Goal: Navigation & Orientation: Find specific page/section

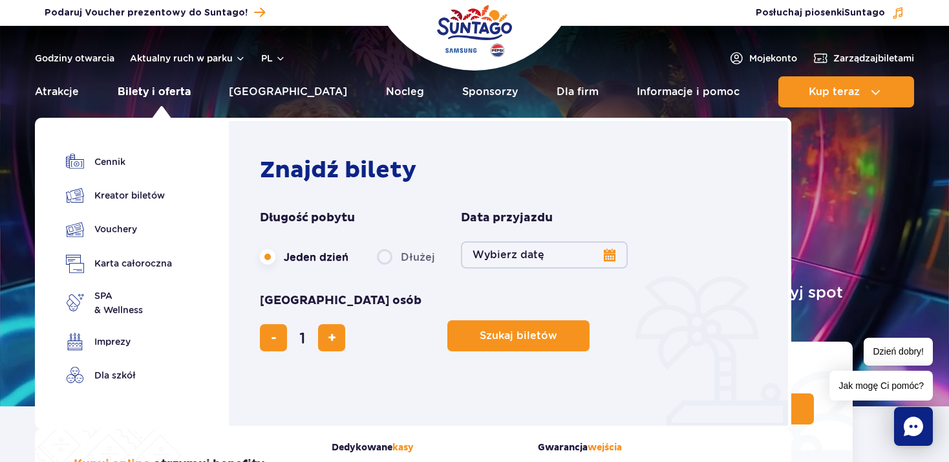
click at [144, 91] on link "Bilety i oferta" at bounding box center [154, 91] width 73 height 31
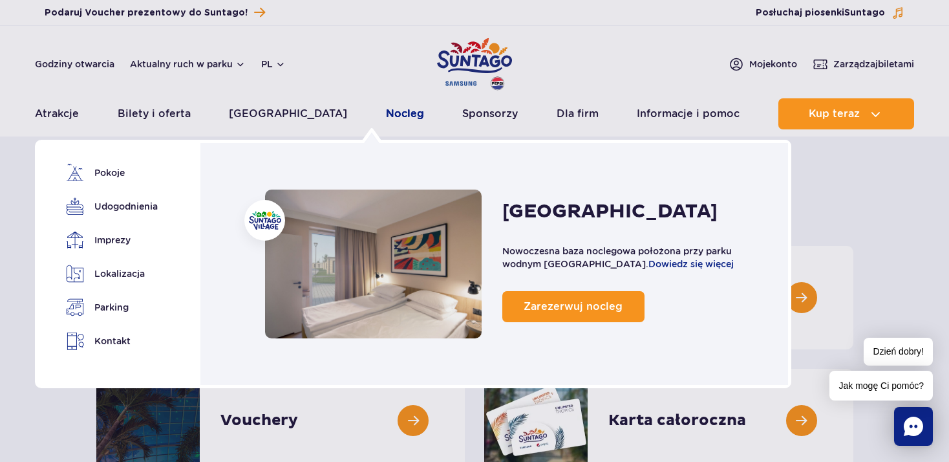
click at [386, 115] on link "Nocleg" at bounding box center [405, 113] width 38 height 31
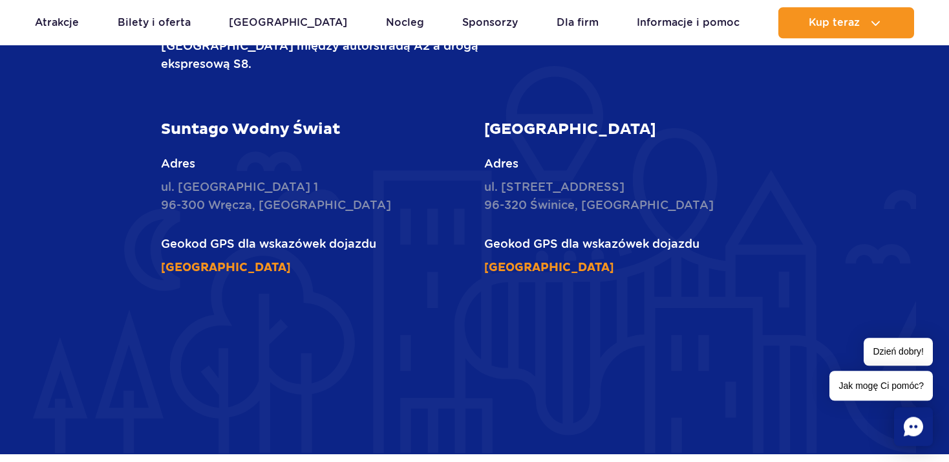
scroll to position [1990, 0]
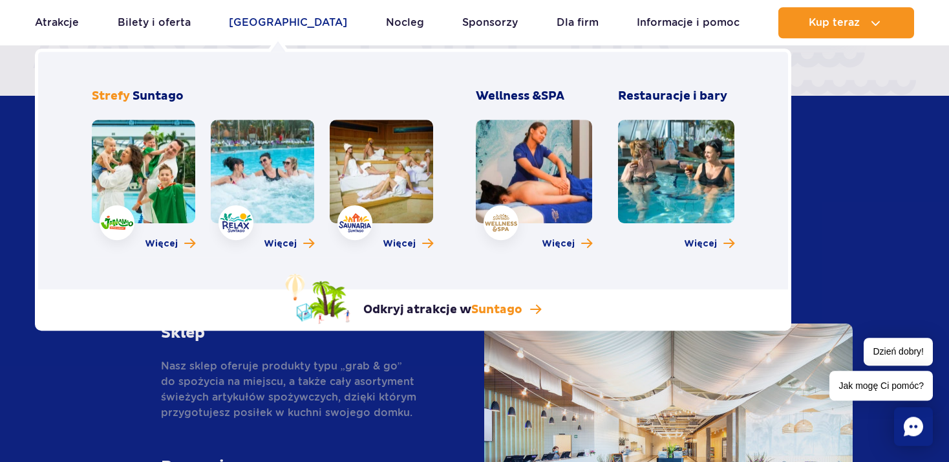
click at [269, 24] on link "[GEOGRAPHIC_DATA]" at bounding box center [288, 22] width 118 height 31
